Goal: Information Seeking & Learning: Learn about a topic

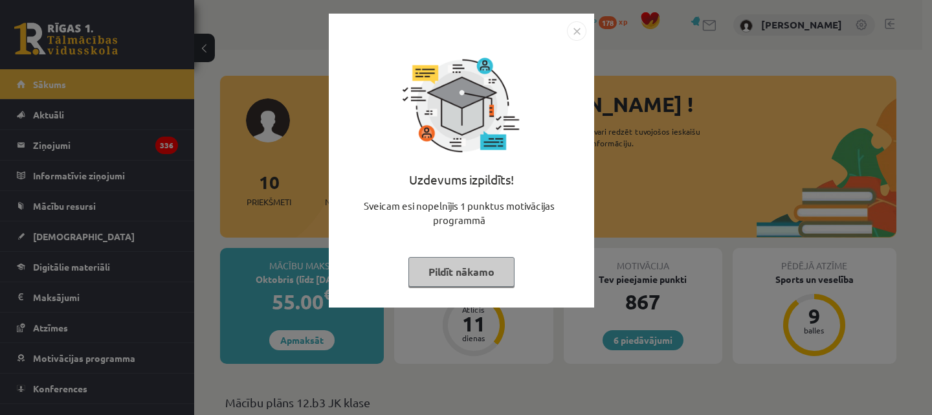
click at [427, 272] on button "Pildīt nākamo" at bounding box center [462, 272] width 106 height 30
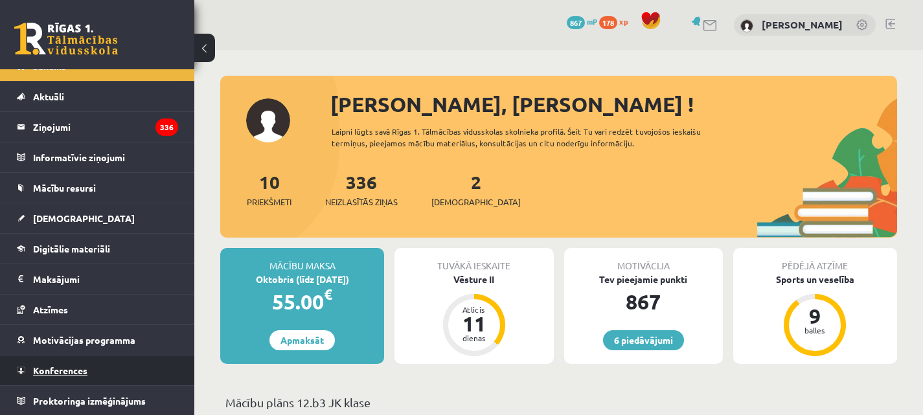
scroll to position [19, 0]
click at [72, 366] on span "Konferences" at bounding box center [60, 370] width 54 height 12
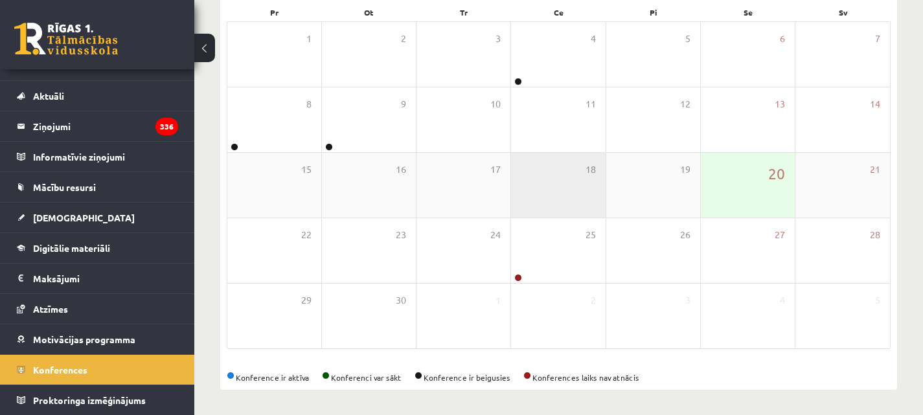
scroll to position [203, 0]
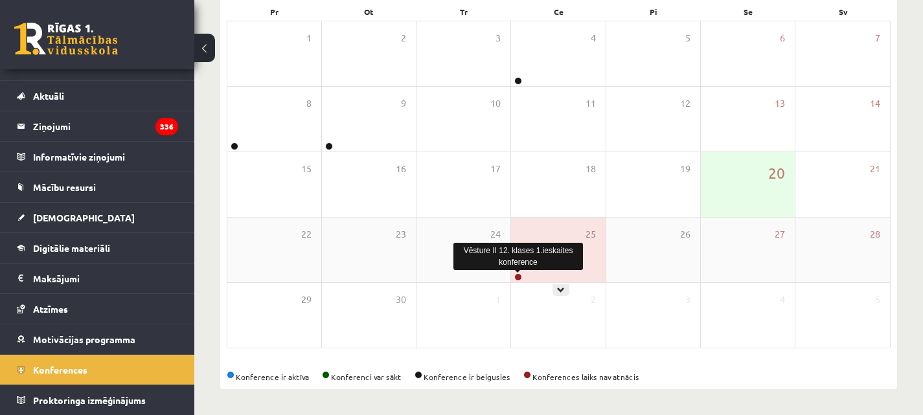
click at [518, 275] on link at bounding box center [518, 277] width 8 height 8
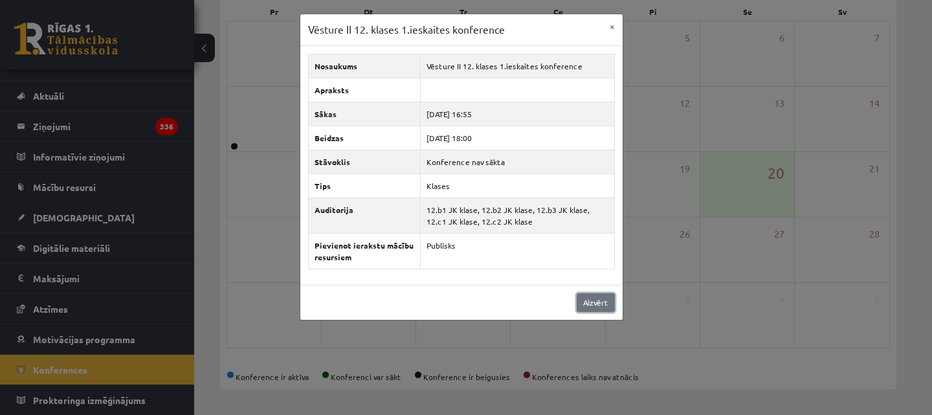
click at [600, 304] on link "Aizvērt" at bounding box center [596, 302] width 38 height 19
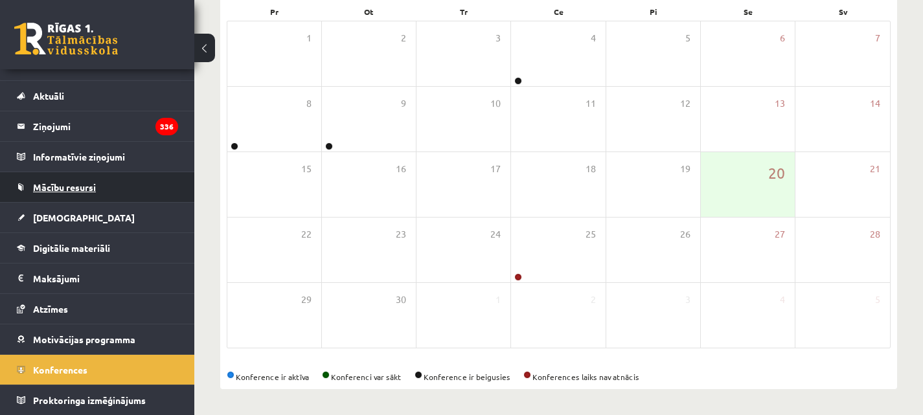
click at [71, 186] on span "Mācību resursi" at bounding box center [64, 187] width 63 height 12
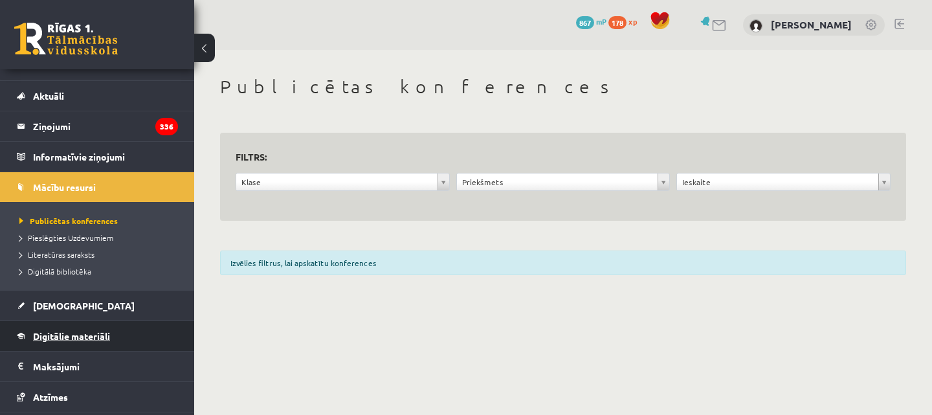
click at [95, 332] on span "Digitālie materiāli" at bounding box center [71, 336] width 77 height 12
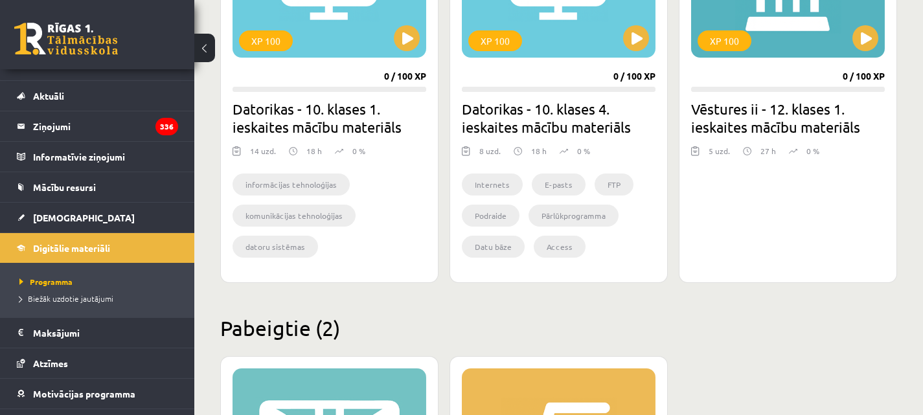
scroll to position [1303, 0]
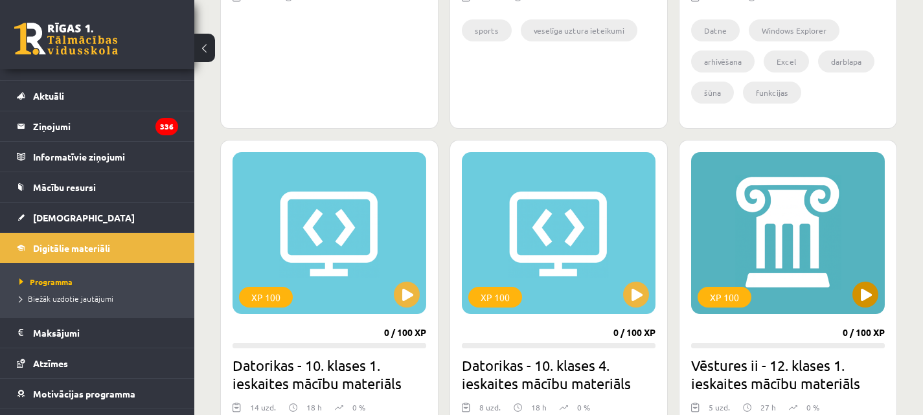
scroll to position [1044, 0]
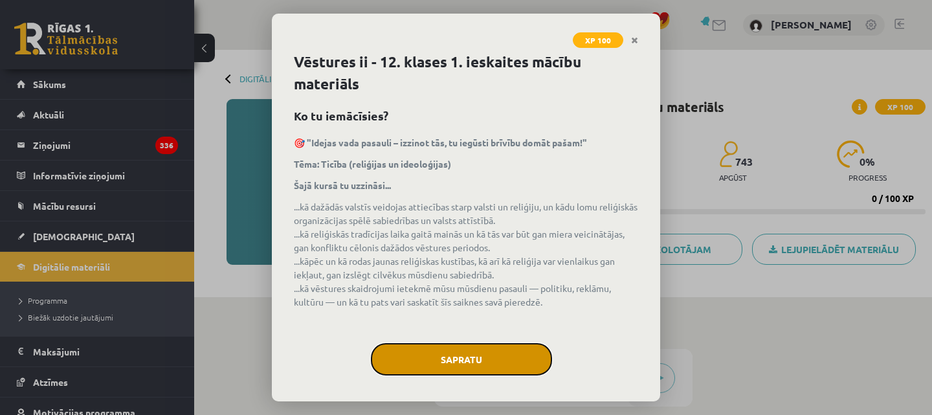
click at [497, 356] on button "Sapratu" at bounding box center [461, 359] width 181 height 32
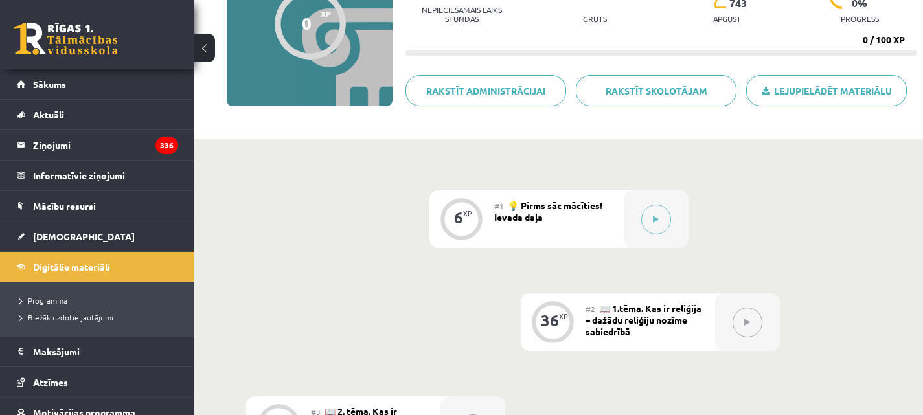
scroll to position [129, 0]
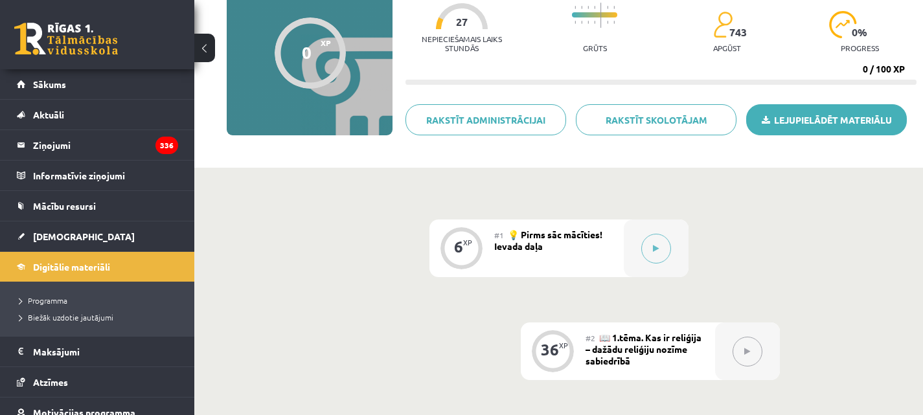
click at [809, 123] on link "Lejupielādēt materiālu" at bounding box center [826, 119] width 161 height 31
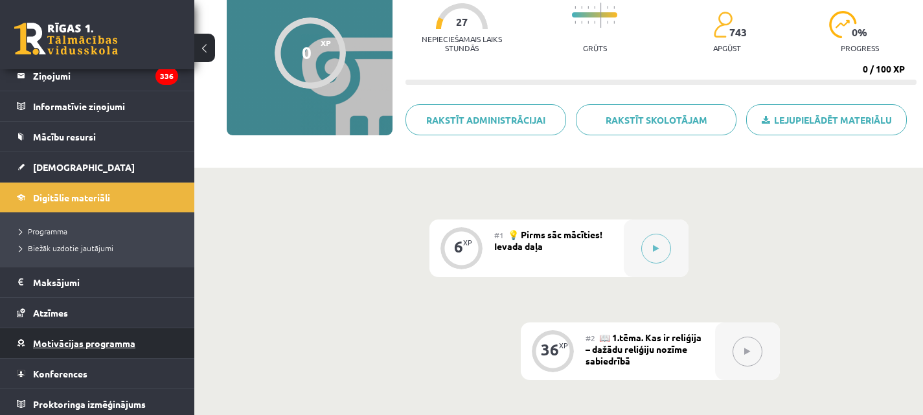
scroll to position [73, 0]
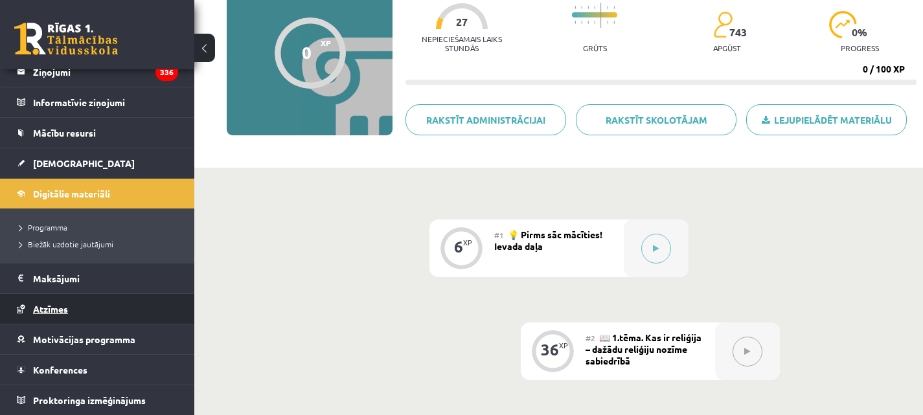
click at [52, 304] on span "Atzīmes" at bounding box center [50, 309] width 35 height 12
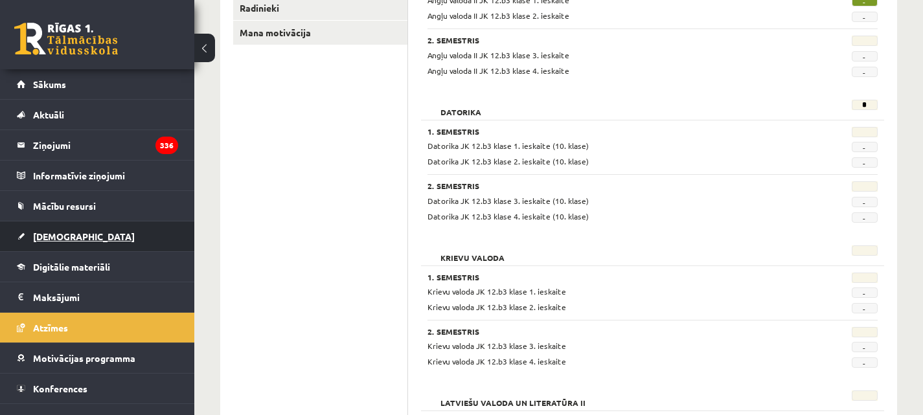
click at [76, 238] on link "[DEMOGRAPHIC_DATA]" at bounding box center [97, 236] width 161 height 30
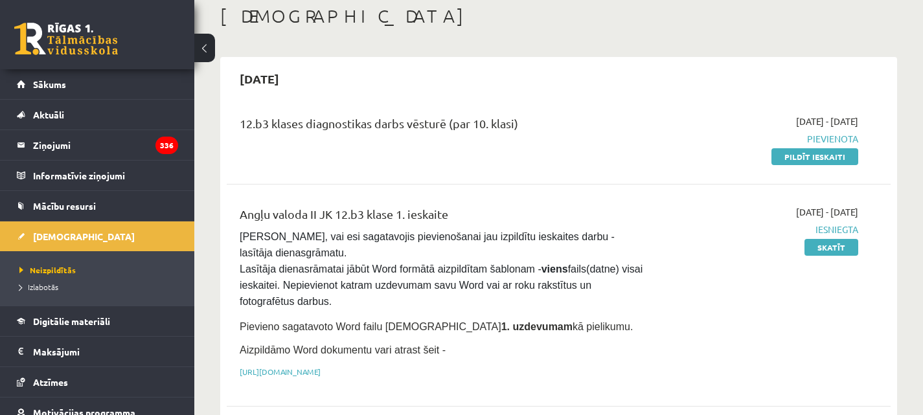
scroll to position [65, 0]
